Goal: Find specific page/section: Find specific page/section

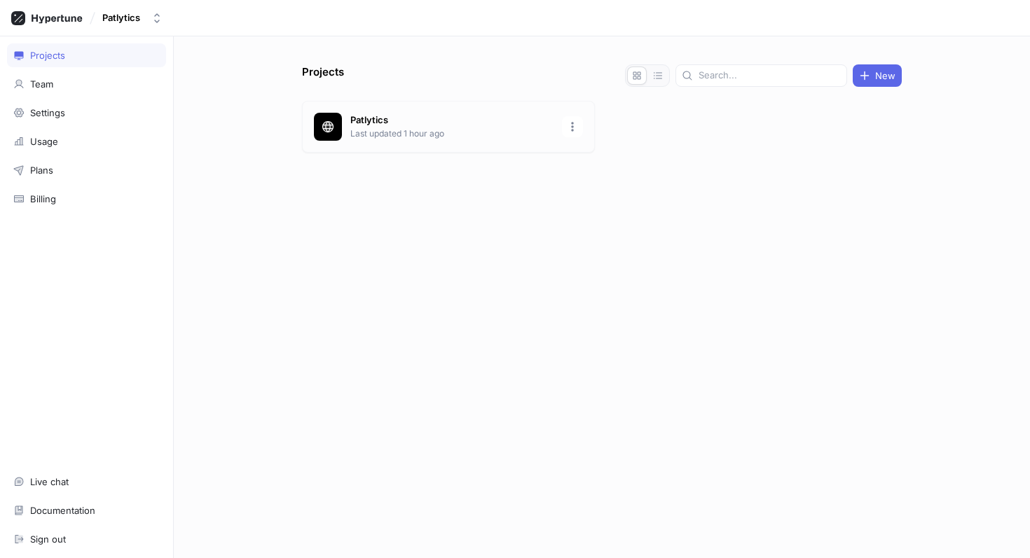
click at [425, 133] on p "Last updated 1 hour ago" at bounding box center [451, 134] width 203 height 13
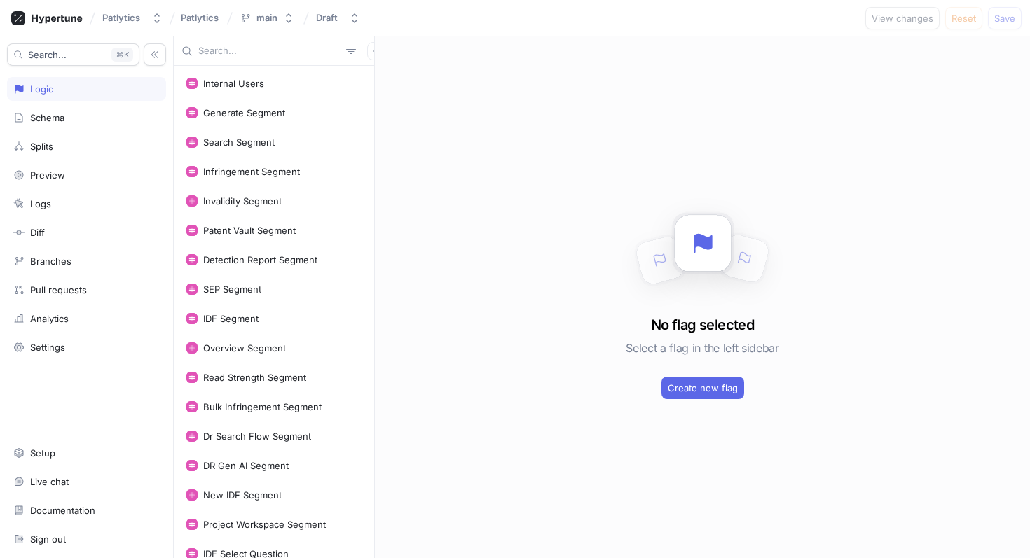
click at [225, 52] on input "text" at bounding box center [269, 51] width 142 height 14
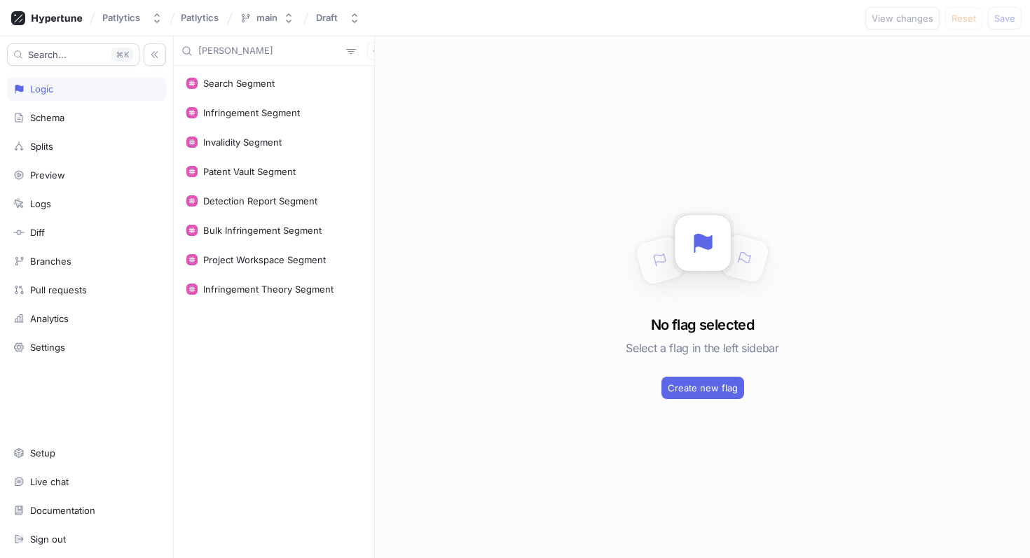
type input "[PERSON_NAME]"
